Goal: Navigation & Orientation: Understand site structure

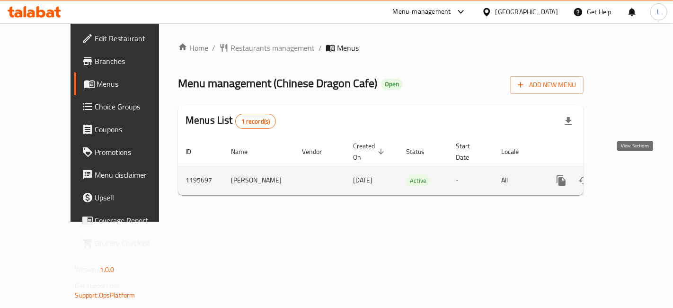
click at [636, 175] on icon "enhanced table" at bounding box center [629, 180] width 11 height 11
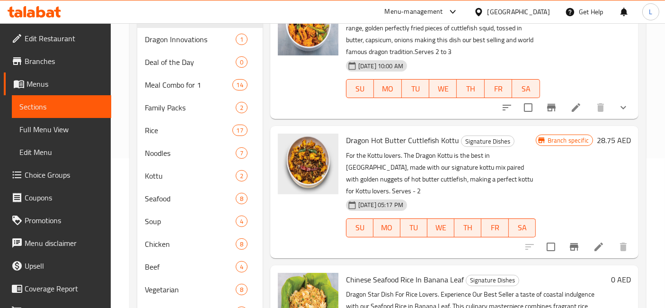
scroll to position [84, 0]
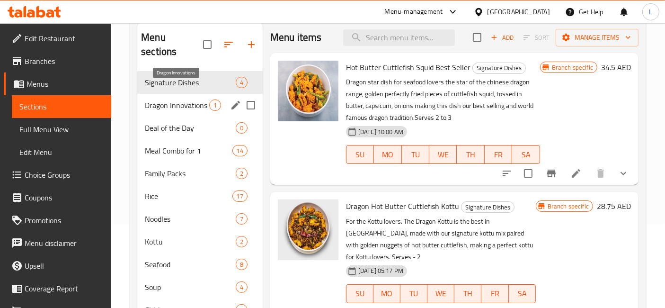
click at [171, 99] on span "Dragon Innovations" at bounding box center [177, 104] width 64 height 11
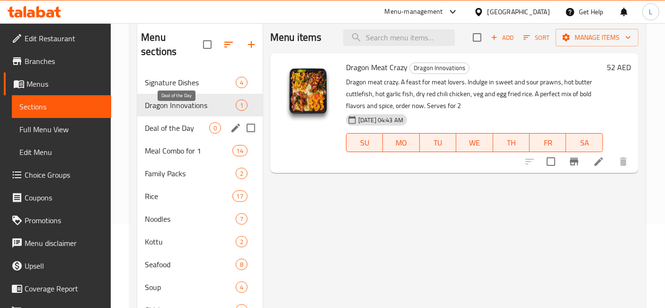
click at [174, 122] on span "Deal of the Day" at bounding box center [177, 127] width 64 height 11
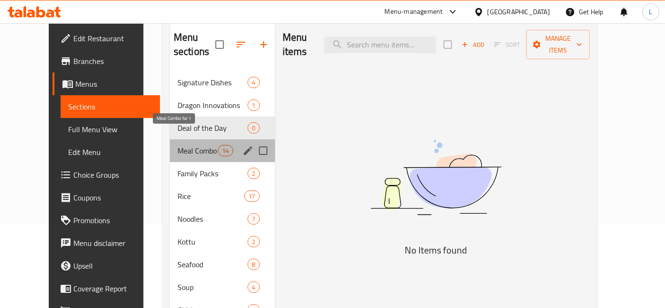
click at [178, 145] on span "Meal Combo for 1" at bounding box center [198, 150] width 40 height 11
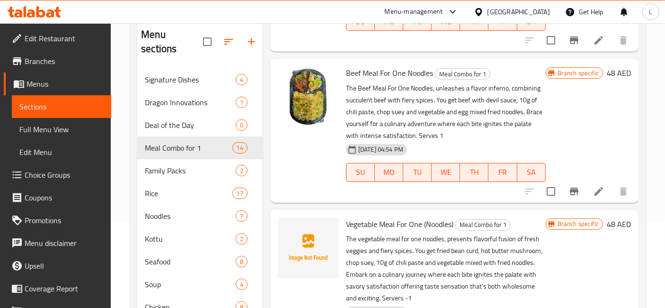
scroll to position [136, 0]
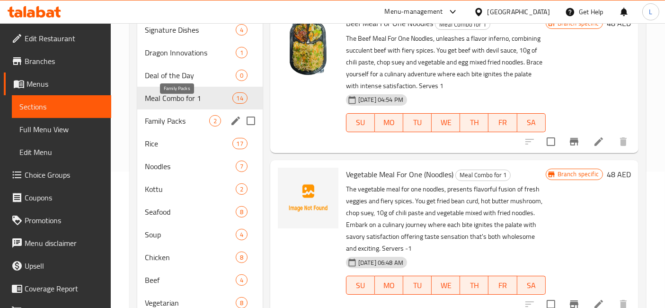
click at [181, 115] on span "Family Packs" at bounding box center [177, 120] width 64 height 11
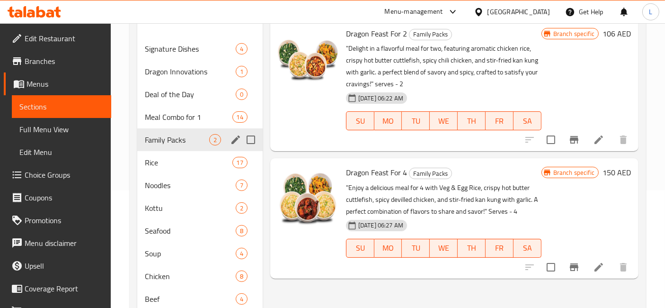
scroll to position [105, 0]
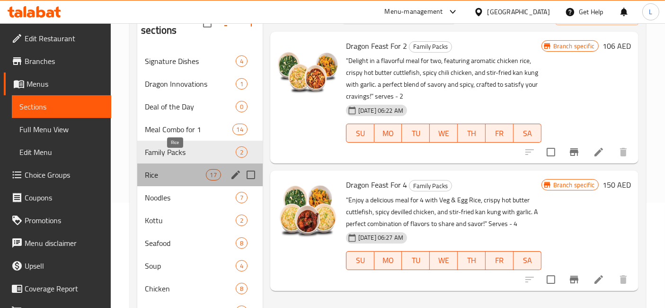
click at [169, 169] on span "Rice" at bounding box center [175, 174] width 61 height 11
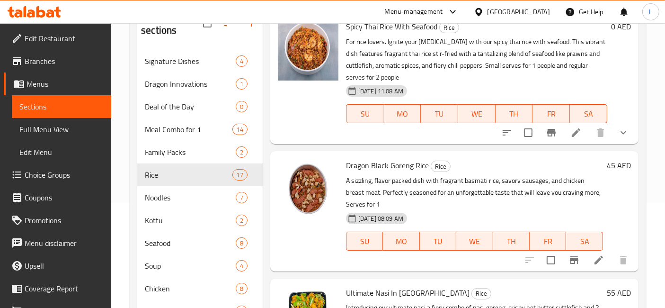
scroll to position [1736, 0]
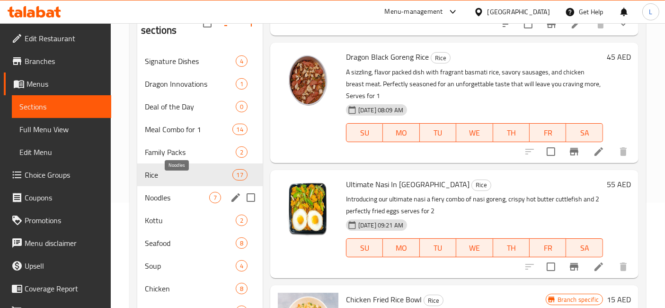
click at [168, 192] on span "Noodles" at bounding box center [177, 197] width 64 height 11
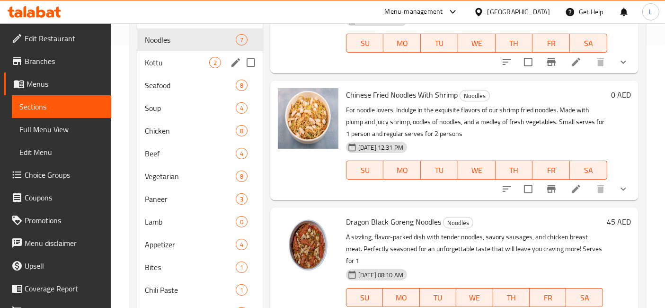
scroll to position [210, 0]
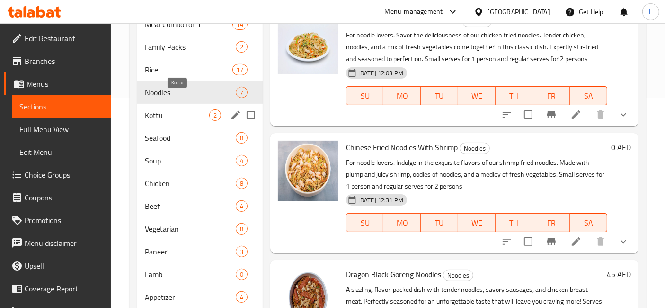
click at [161, 109] on span "Kottu" at bounding box center [177, 114] width 64 height 11
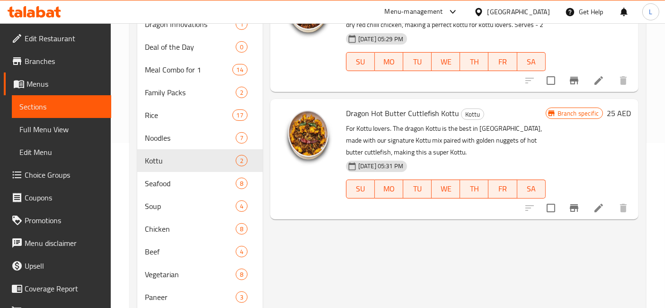
scroll to position [105, 0]
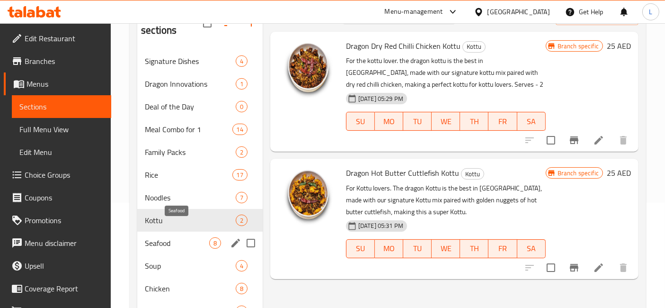
click at [163, 237] on span "Seafood" at bounding box center [177, 242] width 64 height 11
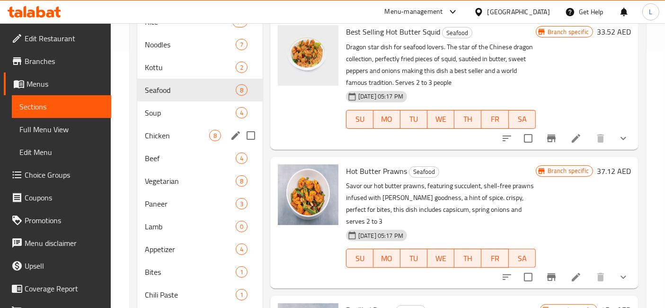
scroll to position [242, 0]
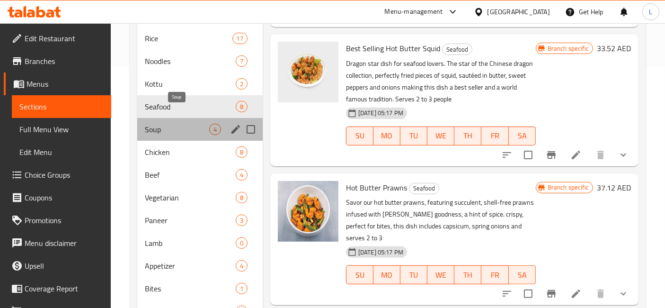
click at [162, 124] on span "Soup" at bounding box center [177, 129] width 64 height 11
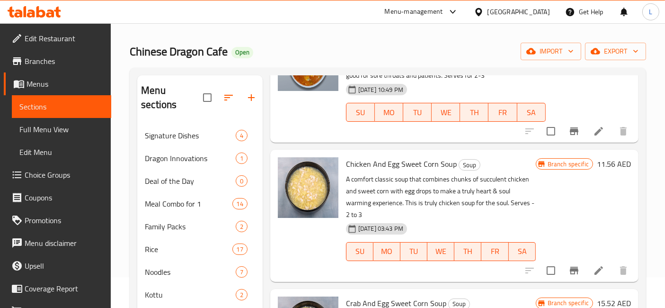
scroll to position [242, 0]
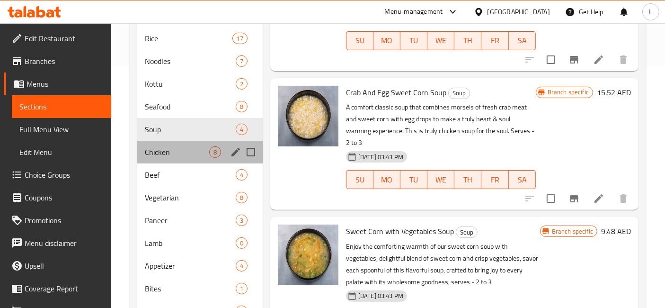
click at [164, 141] on div "Chicken 8" at bounding box center [200, 152] width 126 height 23
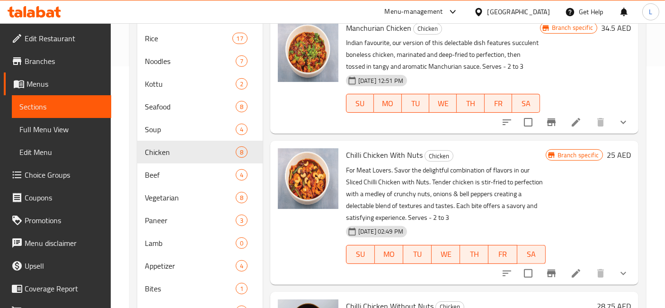
scroll to position [203, 0]
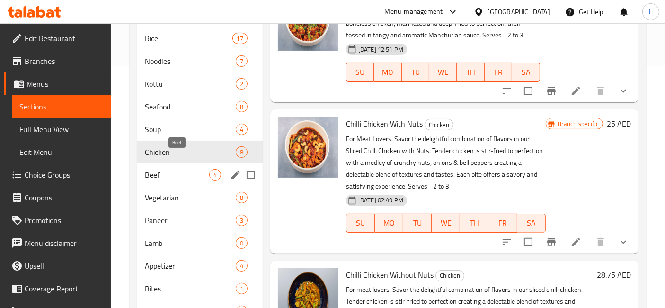
click at [167, 169] on span "Beef" at bounding box center [177, 174] width 64 height 11
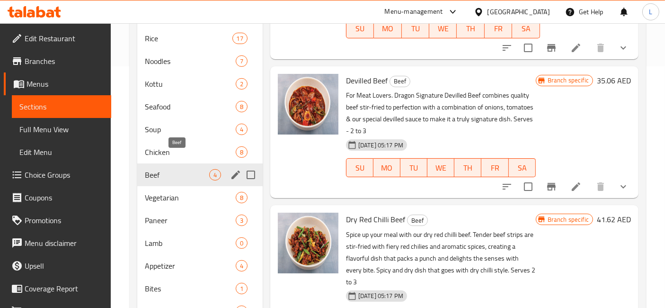
scroll to position [85, 0]
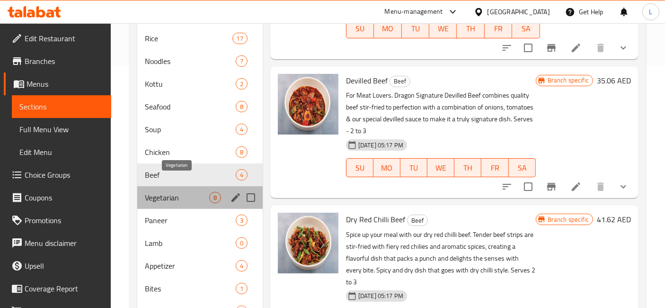
click at [170, 192] on span "Vegetarian" at bounding box center [177, 197] width 64 height 11
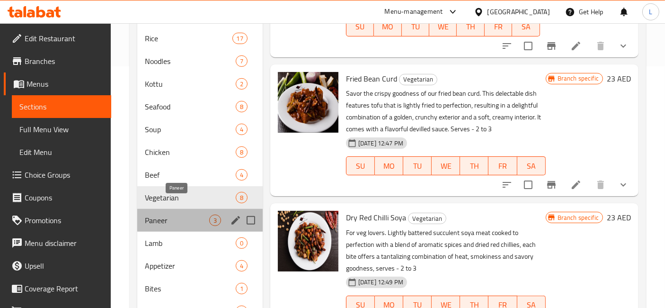
click at [162, 215] on span "Paneer" at bounding box center [177, 220] width 64 height 11
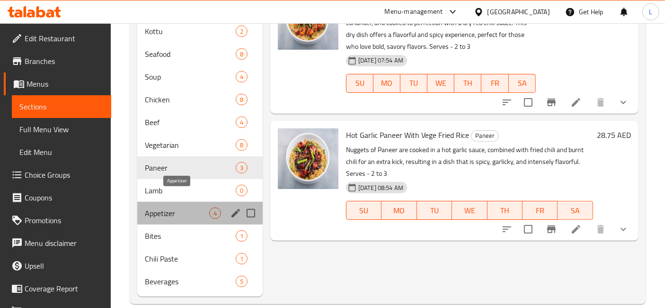
click at [172, 207] on span "Appetizer" at bounding box center [177, 212] width 64 height 11
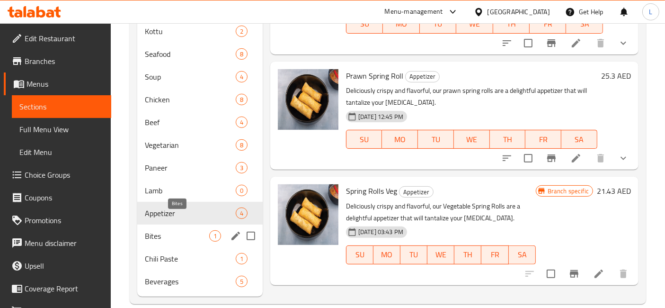
click at [168, 230] on span "Bites" at bounding box center [177, 235] width 64 height 11
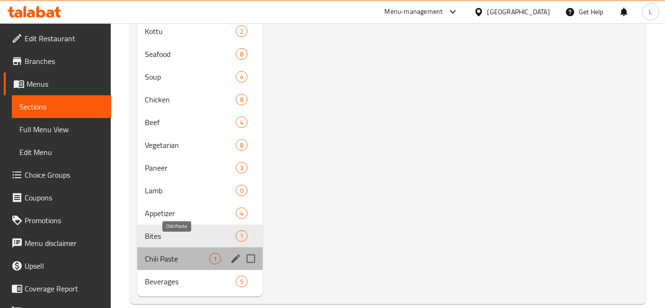
click at [148, 253] on span "Chili Paste" at bounding box center [177, 258] width 64 height 11
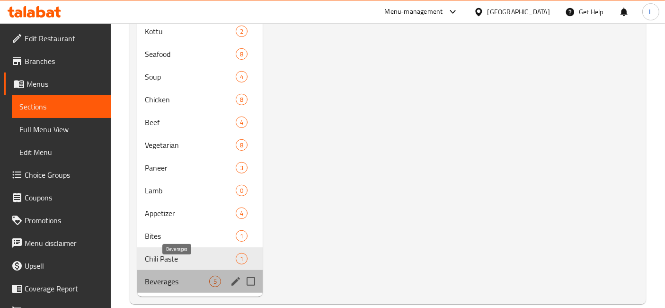
click at [162, 276] on span "Beverages" at bounding box center [177, 281] width 64 height 11
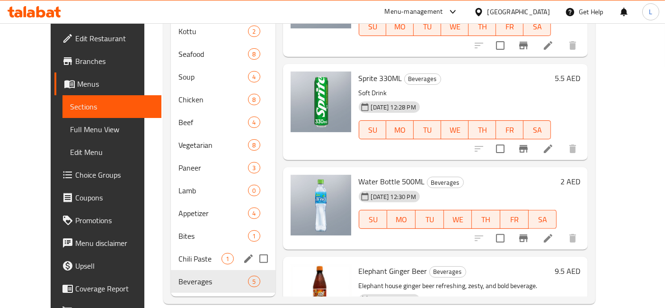
click at [178, 250] on div "Chili Paste 1" at bounding box center [223, 258] width 104 height 23
